Goal: Task Accomplishment & Management: Use online tool/utility

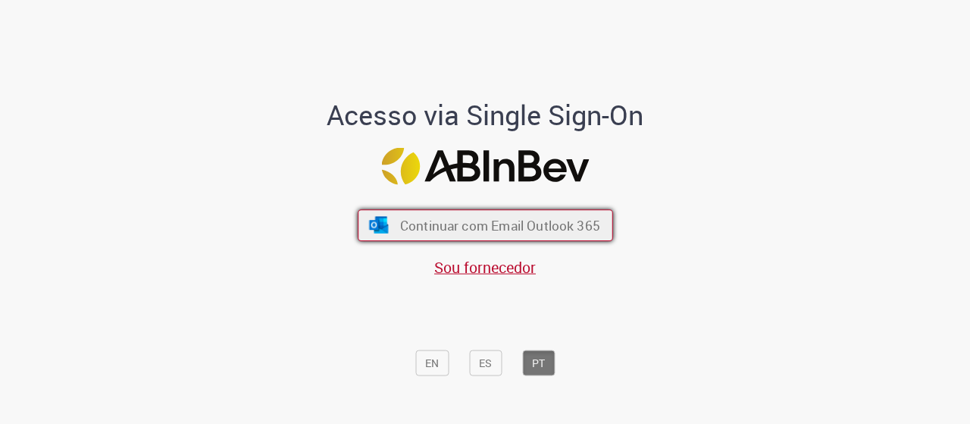
click at [559, 216] on button "Continuar com Email Outlook 365" at bounding box center [485, 225] width 255 height 32
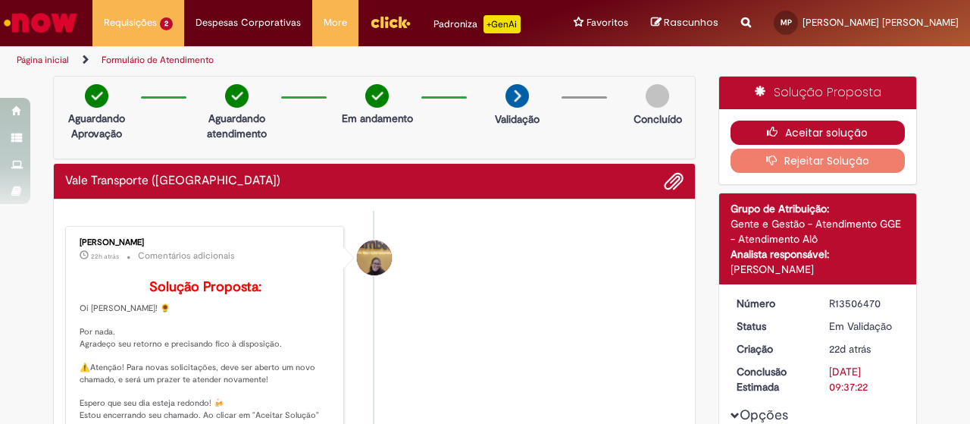
click at [841, 124] on button "Aceitar solução" at bounding box center [818, 133] width 175 height 24
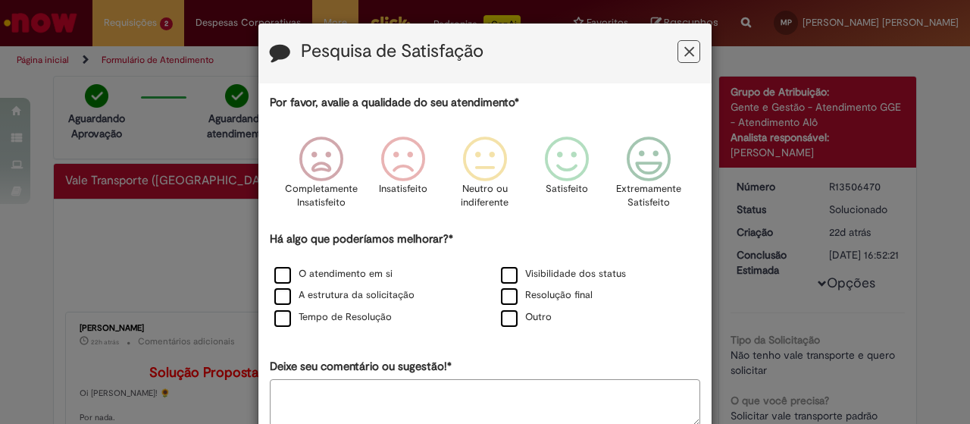
click at [684, 50] on icon "Feedback" at bounding box center [689, 52] width 10 height 16
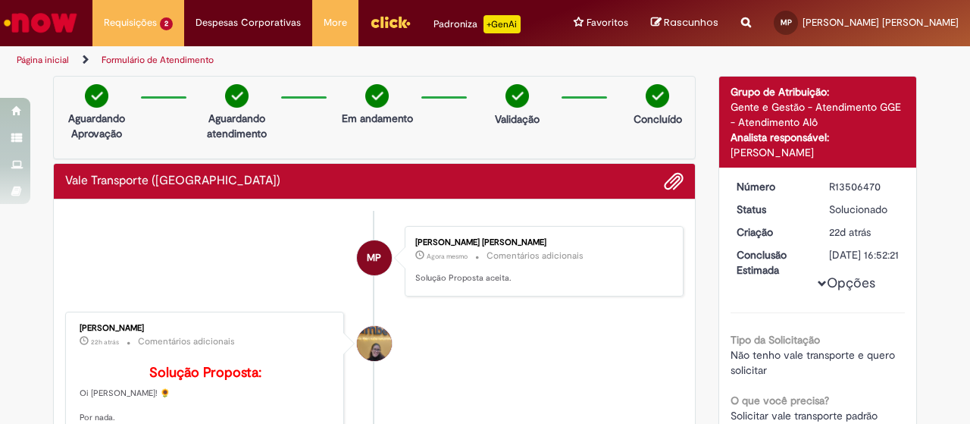
click at [386, 31] on img "Menu Cabeçalho" at bounding box center [390, 22] width 41 height 23
